Goal: Information Seeking & Learning: Learn about a topic

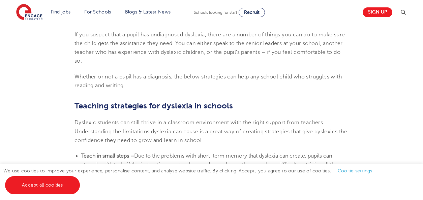
scroll to position [1011, 0]
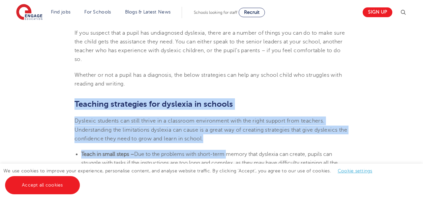
drag, startPoint x: 89, startPoint y: 105, endPoint x: 228, endPoint y: 144, distance: 144.0
click at [228, 144] on section "[DATE] Supporting [MEDICAL_DATA] in schools: 10 teaching strategies As a teache…" at bounding box center [211, 42] width 409 height 1734
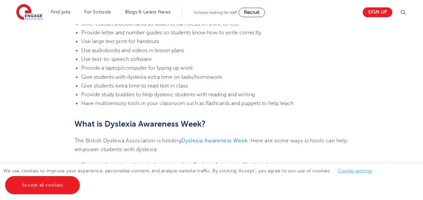
scroll to position [1551, 0]
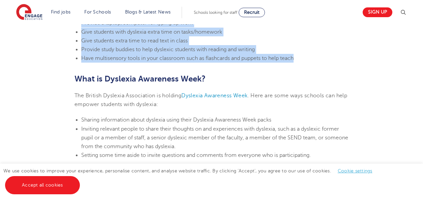
click at [300, 61] on li "Have multisensory tools in your classroom such as flashcards and puppets to hel…" at bounding box center [214, 58] width 267 height 9
copy section "Loremips dolorsitam con adipisci el seddoei Temporin utlabore etd magna aliqua …"
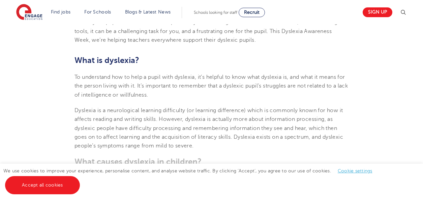
scroll to position [169, 0]
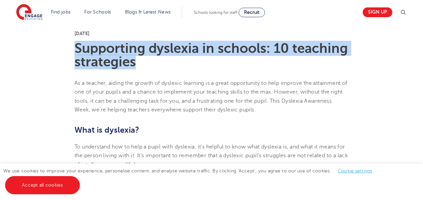
drag, startPoint x: 76, startPoint y: 46, endPoint x: 144, endPoint y: 62, distance: 70.0
click at [144, 62] on h1 "Supporting dyslexia in schools: 10 teaching strategies" at bounding box center [211, 55] width 274 height 27
copy h1 "Supporting dyslexia in schools: 10 teaching strategies"
click at [156, 67] on h1 "Supporting dyslexia in schools: 10 teaching strategies" at bounding box center [211, 55] width 274 height 27
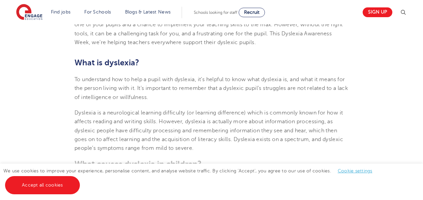
scroll to position [135, 0]
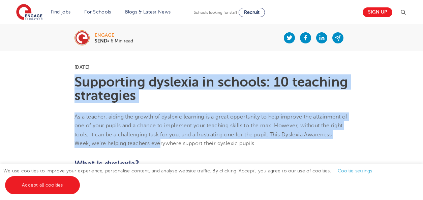
drag, startPoint x: 74, startPoint y: 82, endPoint x: 190, endPoint y: 144, distance: 131.6
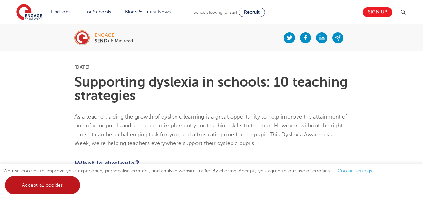
drag, startPoint x: 33, startPoint y: 179, endPoint x: 44, endPoint y: 172, distance: 13.4
click at [33, 179] on link "Accept all cookies" at bounding box center [42, 185] width 75 height 18
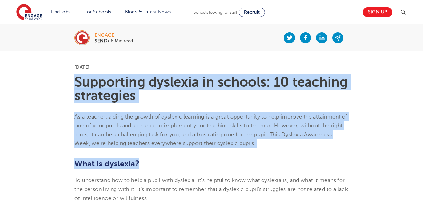
drag, startPoint x: 75, startPoint y: 77, endPoint x: 139, endPoint y: 167, distance: 110.2
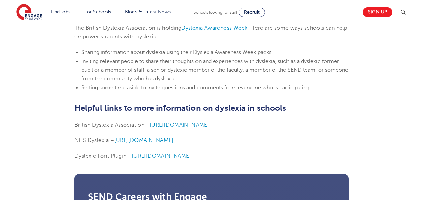
scroll to position [1652, 0]
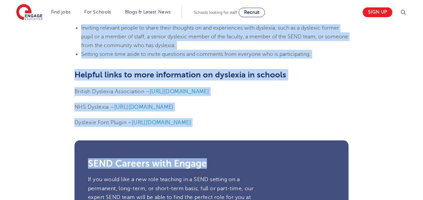
copy section "Loremipsum dolorsit am consect: 03 adipisci elitseddoe Te i utlabor, etdolo mag…"
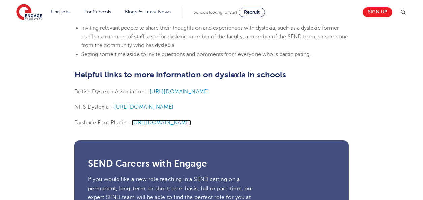
click at [163, 122] on span "[URL][DOMAIN_NAME]" at bounding box center [161, 123] width 59 height 6
